Goal: Task Accomplishment & Management: Manage account settings

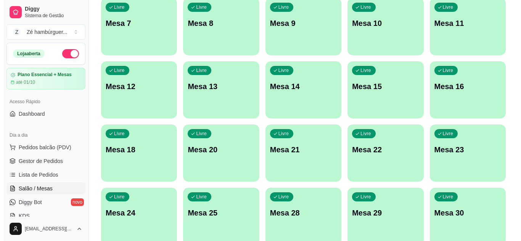
scroll to position [229, 0]
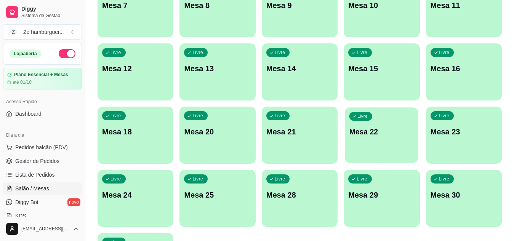
click at [372, 137] on p "Mesa 22" at bounding box center [382, 132] width 65 height 10
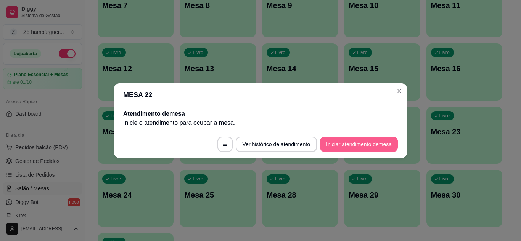
click at [352, 144] on button "Iniciar atendimento de mesa" at bounding box center [359, 144] width 78 height 15
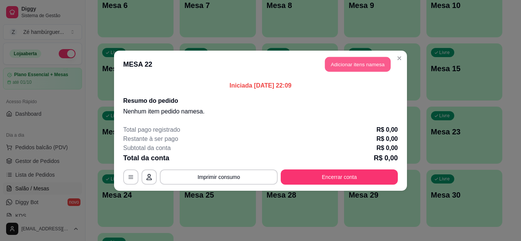
click at [348, 63] on button "Adicionar itens na mesa" at bounding box center [358, 64] width 66 height 15
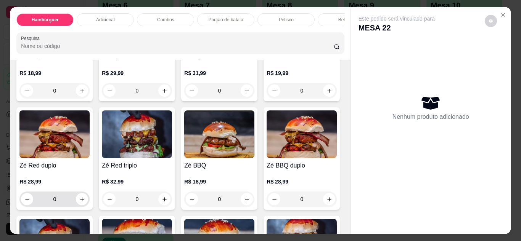
scroll to position [114, 0]
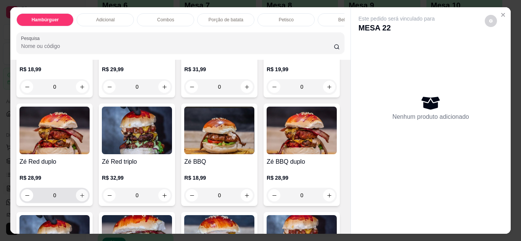
click at [84, 198] on icon "increase-product-quantity" at bounding box center [82, 196] width 4 height 4
type input "1"
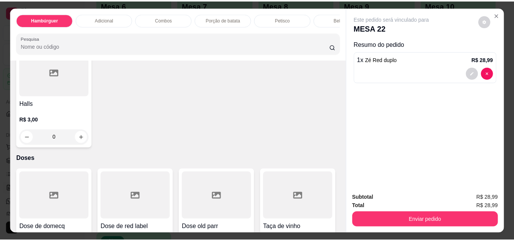
scroll to position [2975, 0]
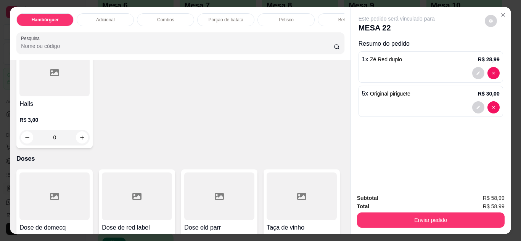
type input "6"
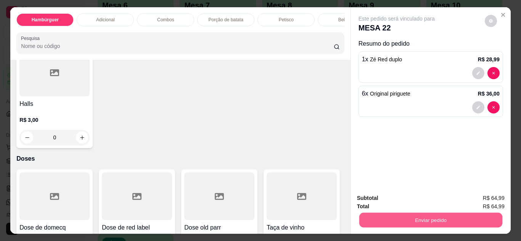
click at [400, 214] on button "Enviar pedido" at bounding box center [430, 220] width 143 height 15
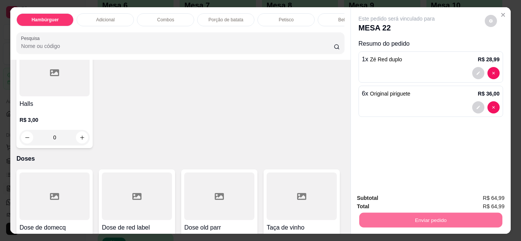
click at [405, 196] on button "Não registrar e enviar pedido" at bounding box center [404, 198] width 79 height 14
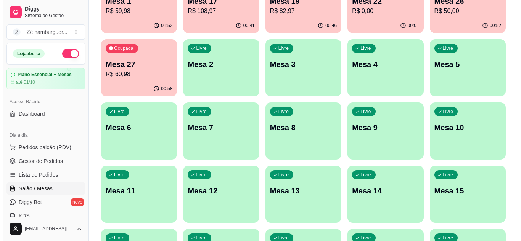
scroll to position [0, 0]
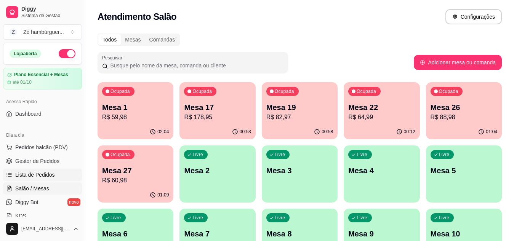
click at [55, 174] on link "Lista de Pedidos" at bounding box center [42, 175] width 79 height 12
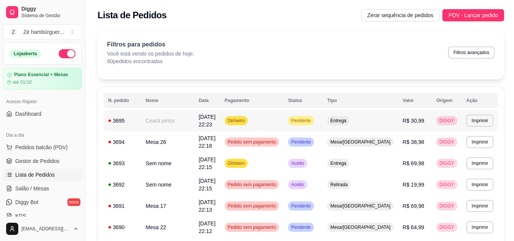
click at [312, 121] on span "Pendente" at bounding box center [301, 121] width 23 height 6
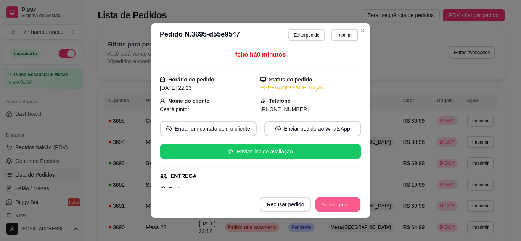
click at [332, 206] on button "Aceitar pedido" at bounding box center [337, 205] width 45 height 15
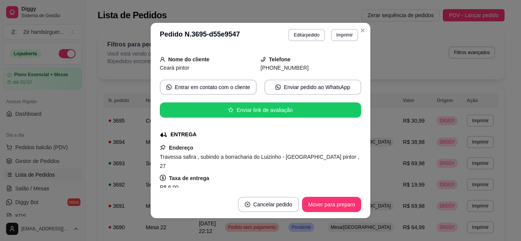
scroll to position [114, 0]
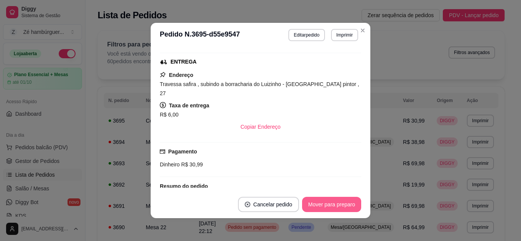
click at [307, 201] on button "Mover para preparo" at bounding box center [331, 204] width 59 height 15
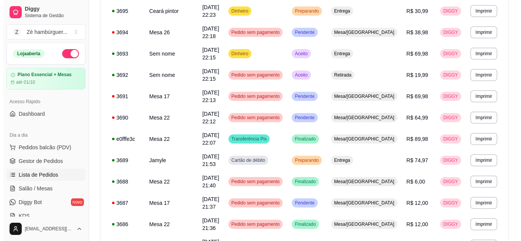
scroll to position [191, 0]
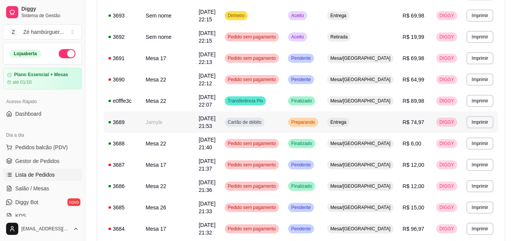
click at [311, 119] on span "Preparando" at bounding box center [303, 122] width 27 height 6
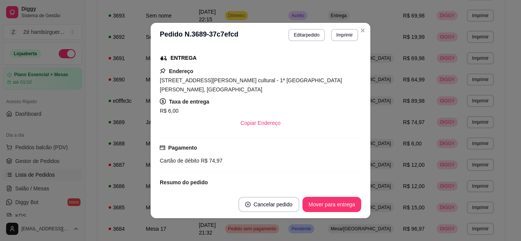
scroll to position [178, 0]
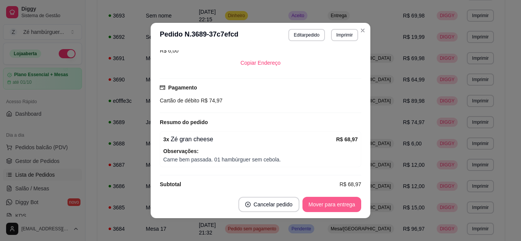
click at [341, 201] on button "Mover para entrega" at bounding box center [331, 204] width 59 height 15
click at [334, 206] on button "Mover para finalizado" at bounding box center [329, 204] width 63 height 15
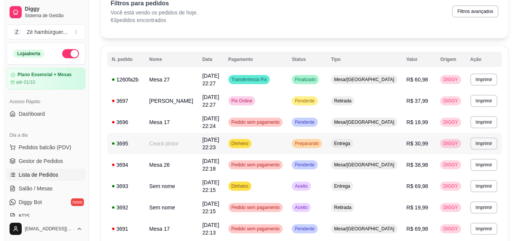
scroll to position [38, 0]
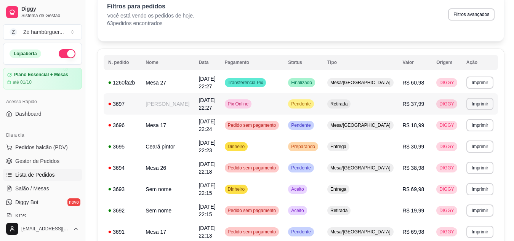
click at [314, 100] on div "Pendente" at bounding box center [301, 104] width 26 height 9
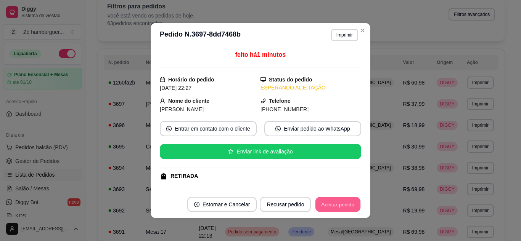
click at [330, 204] on button "Aceitar pedido" at bounding box center [337, 205] width 45 height 15
click at [332, 198] on button "Mover para preparo" at bounding box center [331, 204] width 59 height 15
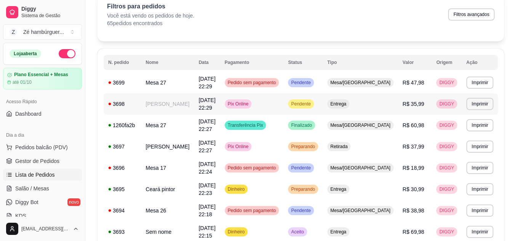
click at [312, 101] on span "Pendente" at bounding box center [301, 104] width 23 height 6
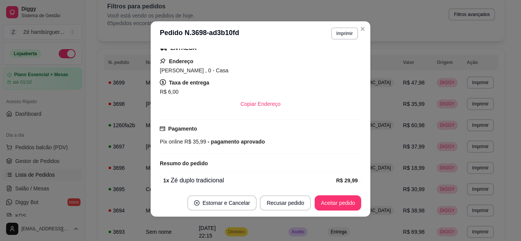
scroll to position [159, 0]
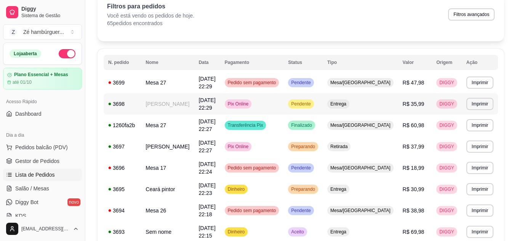
click at [314, 100] on div "Pendente" at bounding box center [301, 104] width 26 height 9
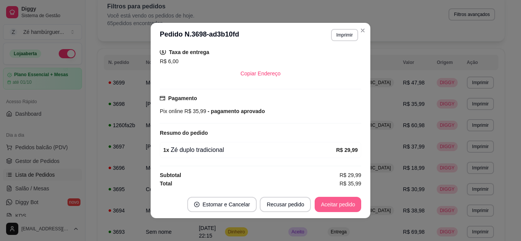
click at [325, 200] on button "Aceitar pedido" at bounding box center [338, 204] width 47 height 15
click at [326, 203] on button "Mover para preparo" at bounding box center [331, 204] width 59 height 15
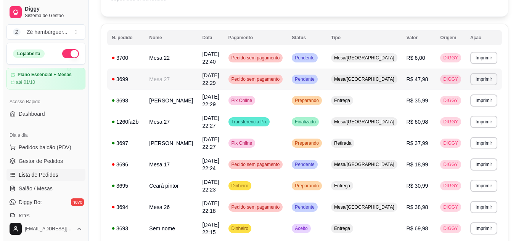
scroll to position [76, 0]
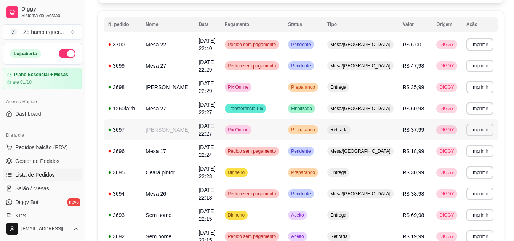
click at [284, 119] on td "Pix Online" at bounding box center [252, 129] width 64 height 21
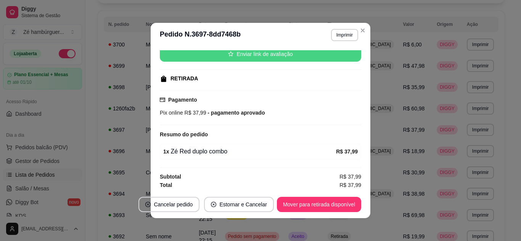
scroll to position [99, 0]
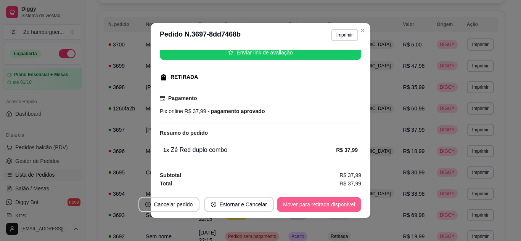
click at [317, 201] on button "Mover para retirada disponível" at bounding box center [319, 204] width 84 height 15
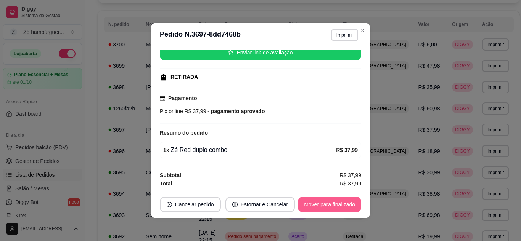
click at [314, 205] on button "Mover para finalizado" at bounding box center [329, 204] width 63 height 15
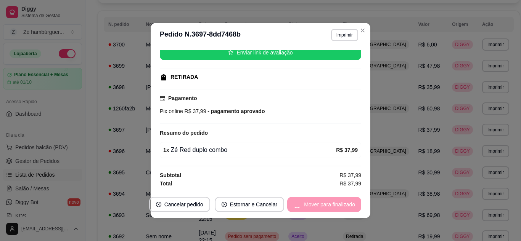
scroll to position [82, 0]
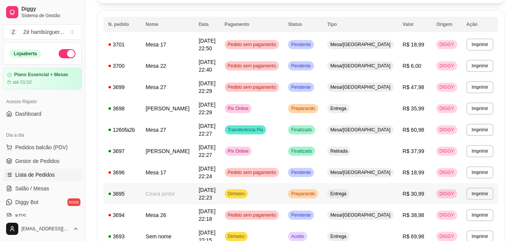
click at [323, 183] on td "Preparando" at bounding box center [303, 193] width 39 height 21
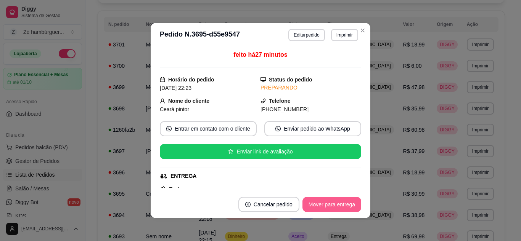
click at [321, 206] on button "Mover para entrega" at bounding box center [331, 204] width 59 height 15
click at [311, 204] on button "Mover para finalizado" at bounding box center [329, 204] width 63 height 15
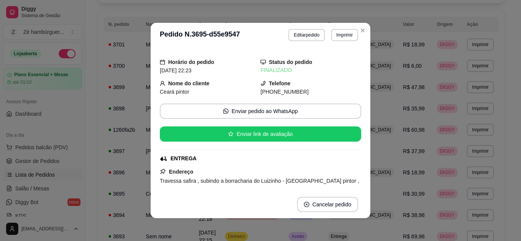
scroll to position [76, 0]
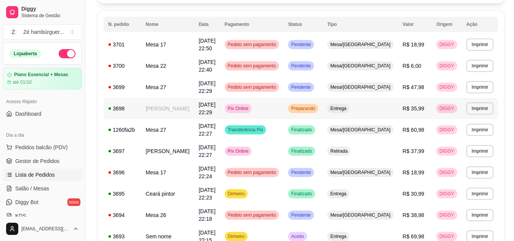
click at [318, 104] on div "Preparando" at bounding box center [303, 108] width 30 height 9
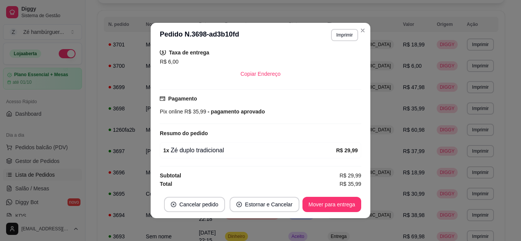
scroll to position [159, 0]
click at [313, 206] on button "Mover para entrega" at bounding box center [331, 205] width 57 height 15
click at [313, 206] on button "Mover para finalizado" at bounding box center [329, 204] width 63 height 15
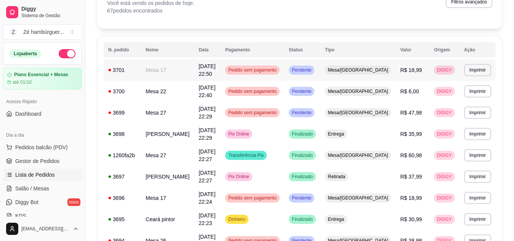
scroll to position [0, 0]
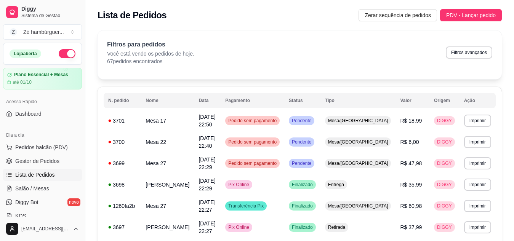
click at [64, 55] on button "button" at bounding box center [67, 53] width 17 height 9
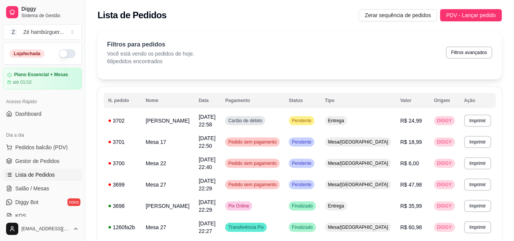
click at [62, 53] on button "button" at bounding box center [67, 53] width 17 height 9
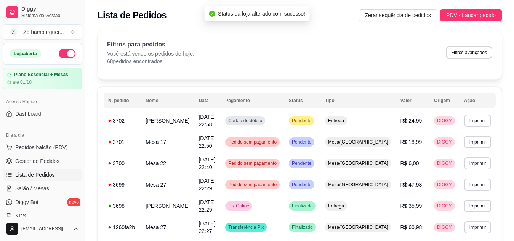
click at [63, 55] on button "button" at bounding box center [67, 53] width 17 height 9
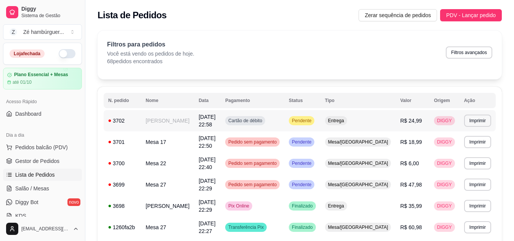
click at [313, 122] on span "Pendente" at bounding box center [302, 121] width 23 height 6
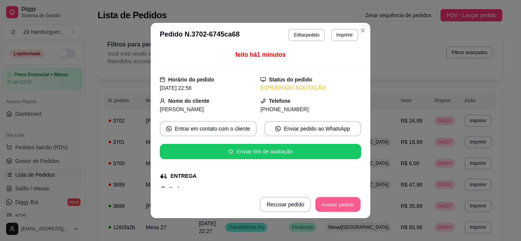
click at [334, 207] on button "Aceitar pedido" at bounding box center [337, 205] width 45 height 15
click at [334, 209] on button "Aceitar pedido" at bounding box center [337, 205] width 45 height 15
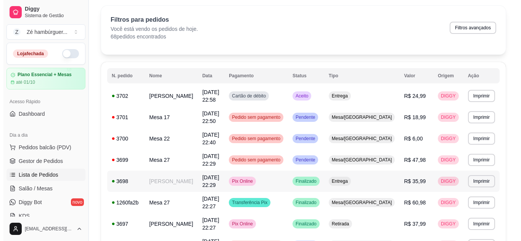
scroll to position [38, 0]
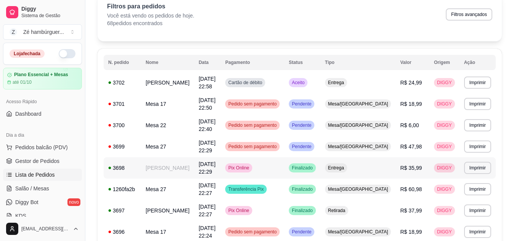
click at [215, 169] on span "[DATE] 22:29" at bounding box center [207, 168] width 17 height 14
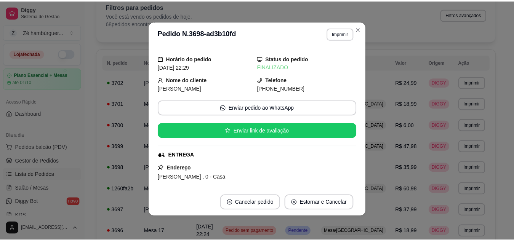
scroll to position [0, 0]
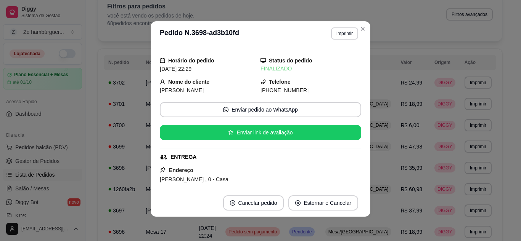
click at [197, 180] on span "[PERSON_NAME] , 0 - Casa" at bounding box center [194, 180] width 69 height 6
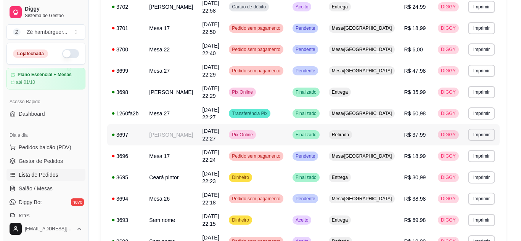
scroll to position [114, 0]
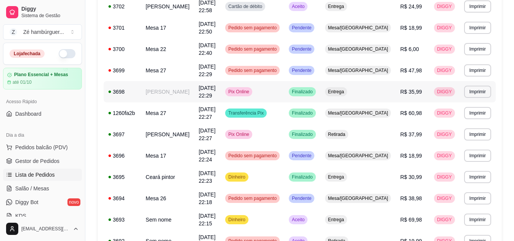
click at [285, 90] on td "Pix Online" at bounding box center [253, 91] width 64 height 21
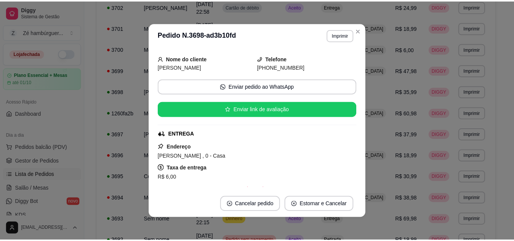
scroll to position [38, 0]
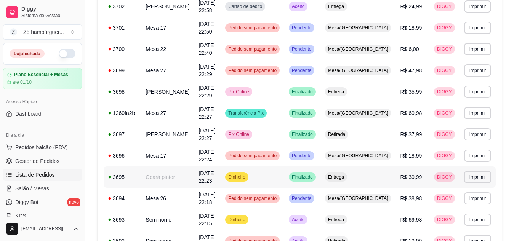
click at [221, 174] on td "[DATE] 22:23" at bounding box center [207, 177] width 27 height 21
click at [221, 89] on td "[DATE] 22:29" at bounding box center [207, 91] width 27 height 21
